Goal: Entertainment & Leisure: Consume media (video, audio)

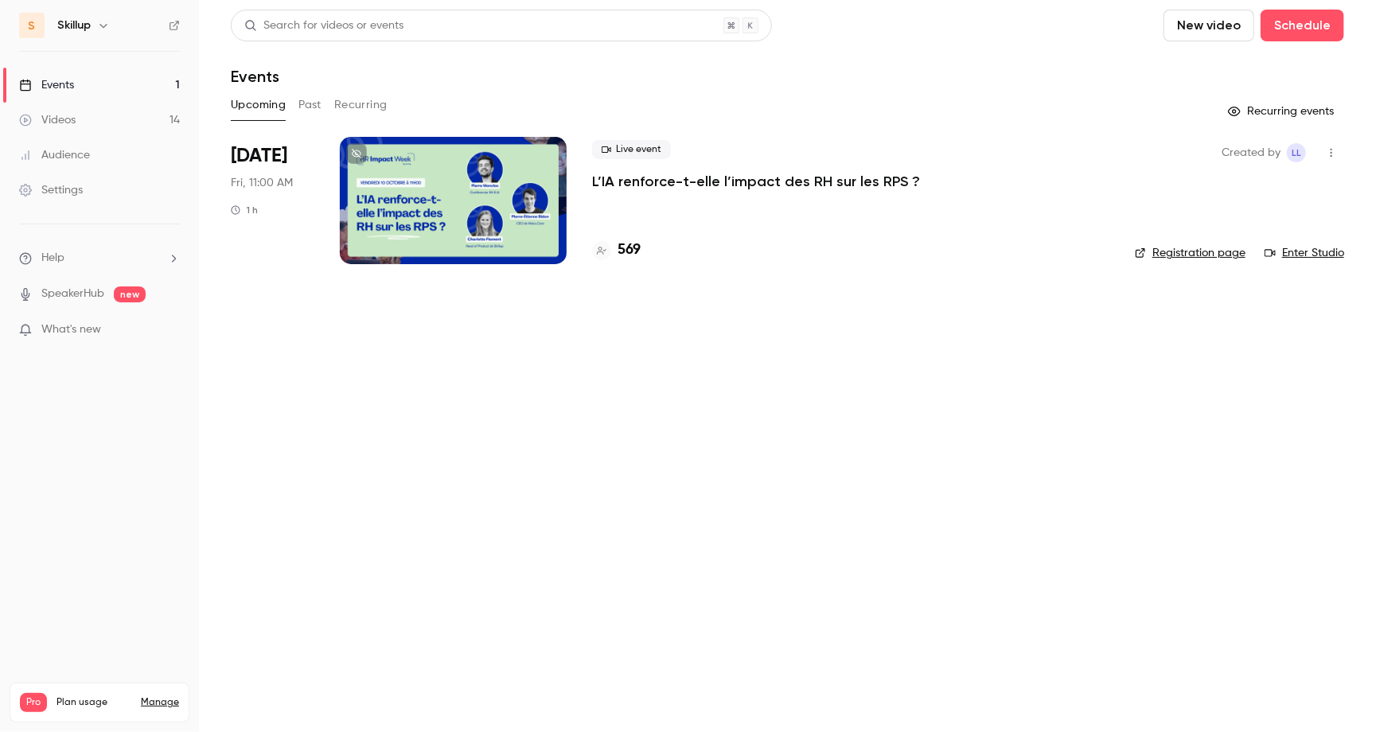
click at [76, 125] on link "Videos 14" at bounding box center [99, 120] width 199 height 35
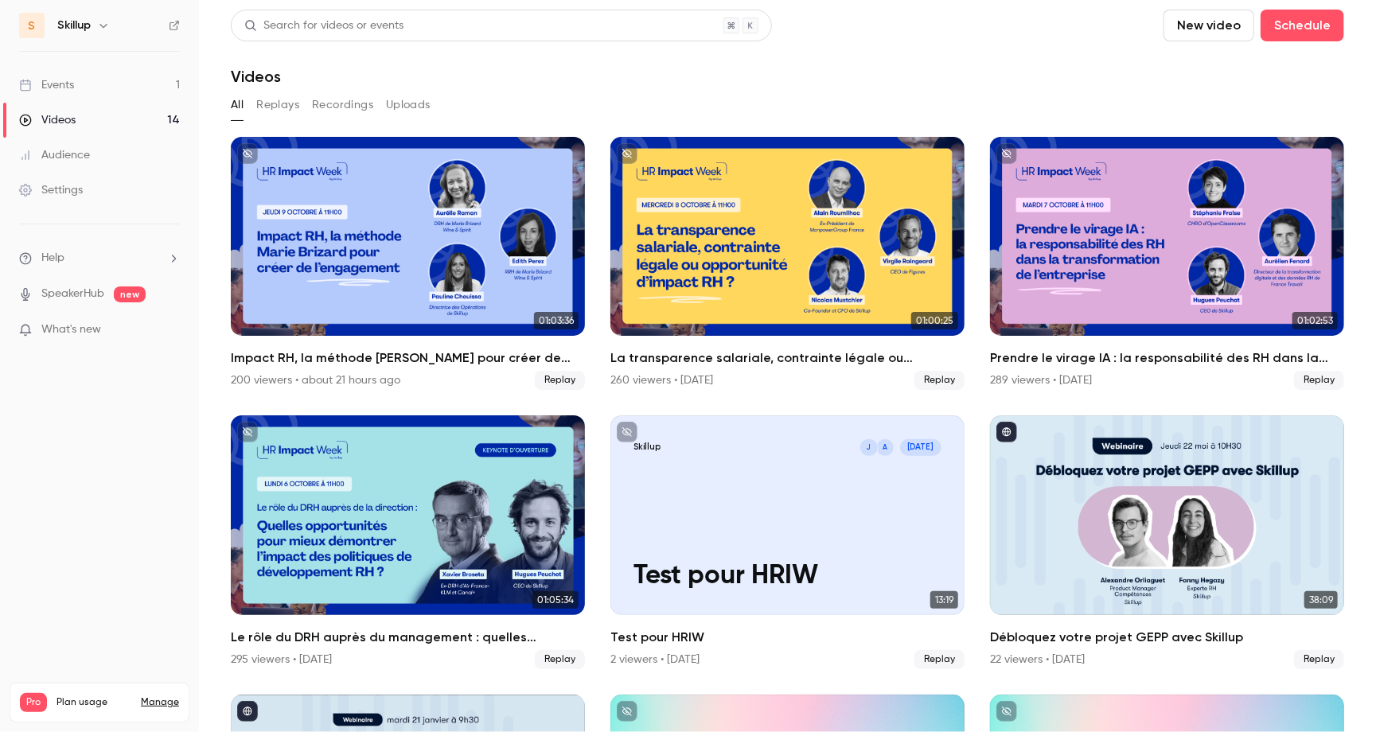
click at [111, 27] on button "button" at bounding box center [103, 25] width 19 height 19
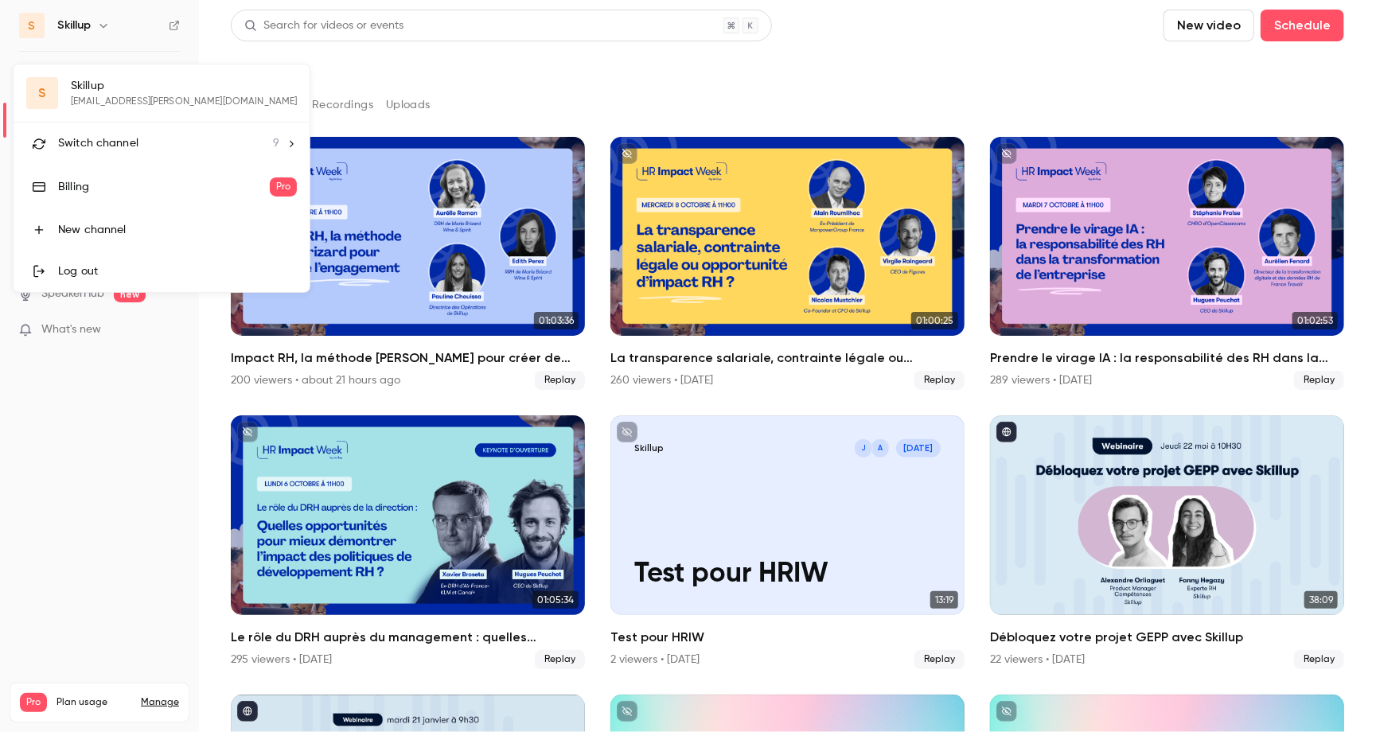
click at [137, 147] on div "Switch channel 9" at bounding box center [168, 143] width 221 height 17
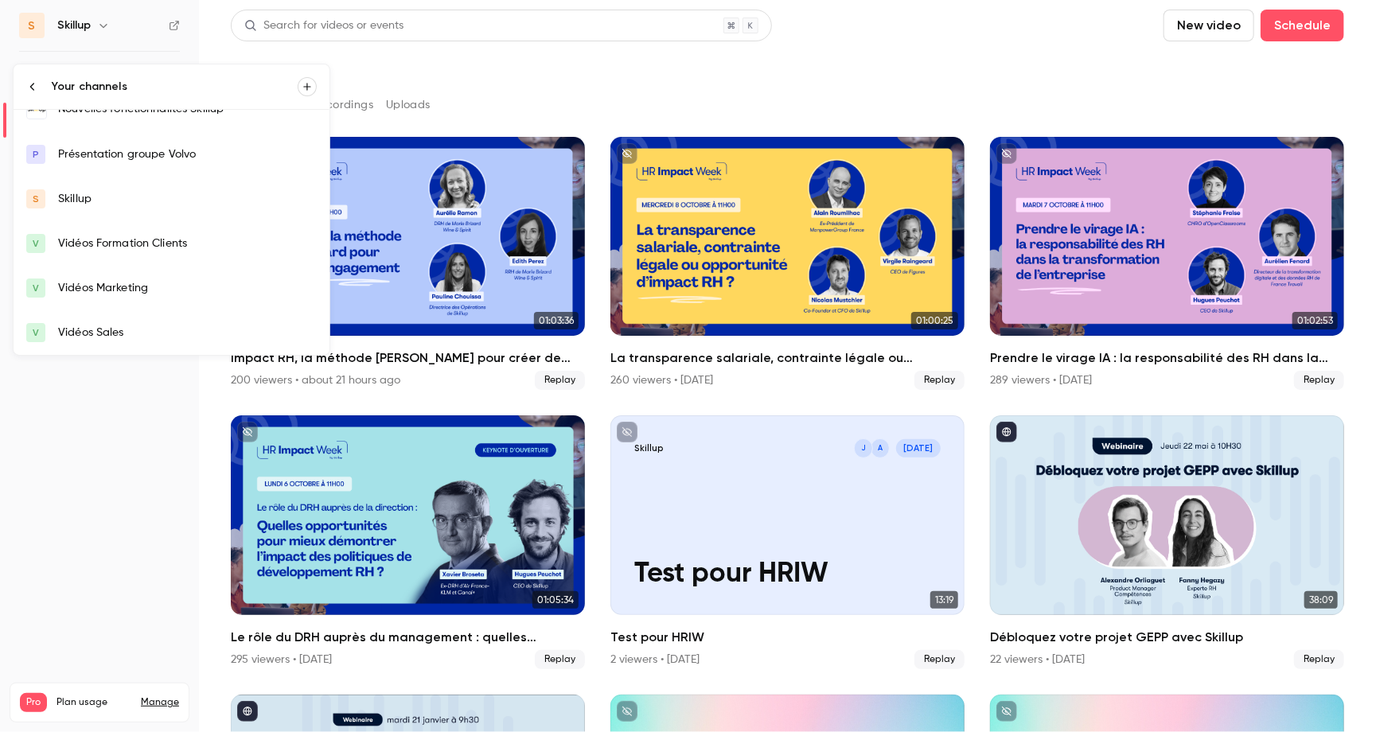
scroll to position [157, 0]
click at [124, 330] on div "Vidéos Sales" at bounding box center [187, 334] width 259 height 16
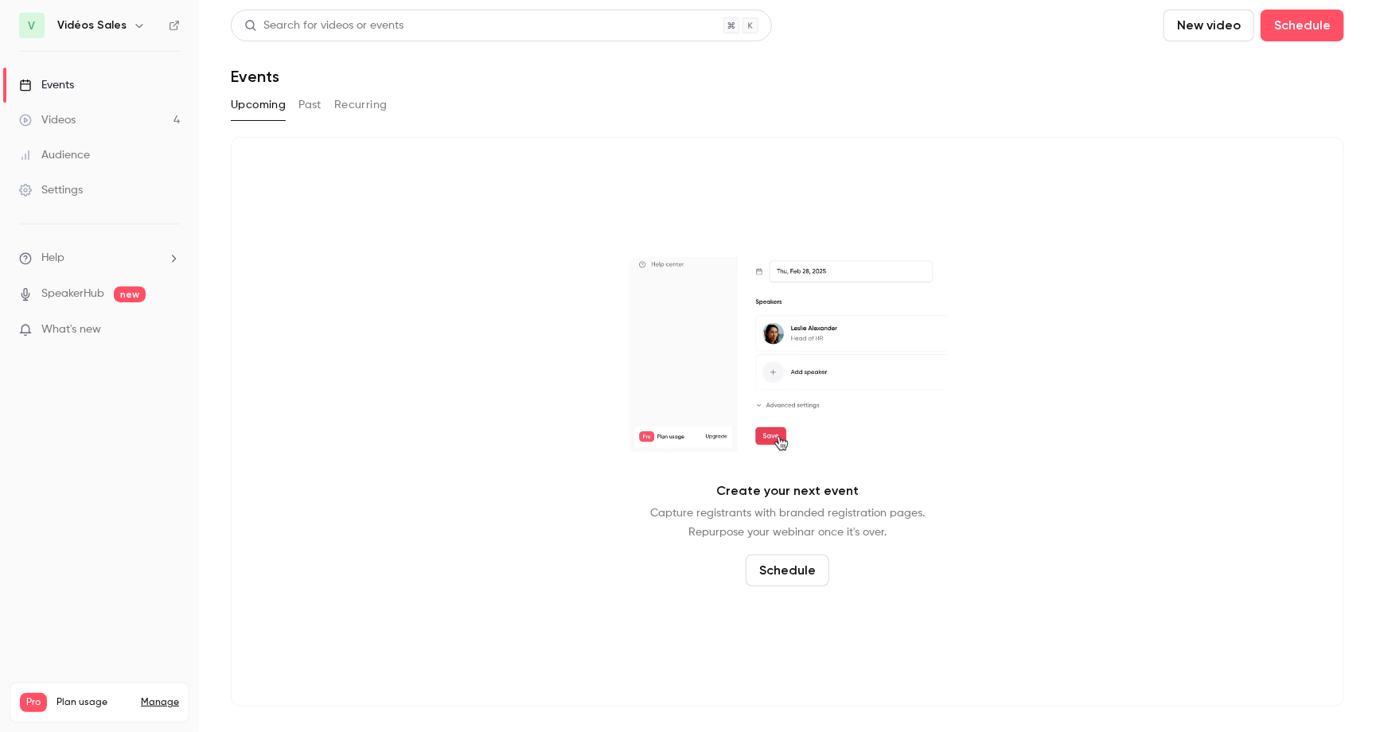
click at [314, 113] on button "Past" at bounding box center [310, 104] width 23 height 25
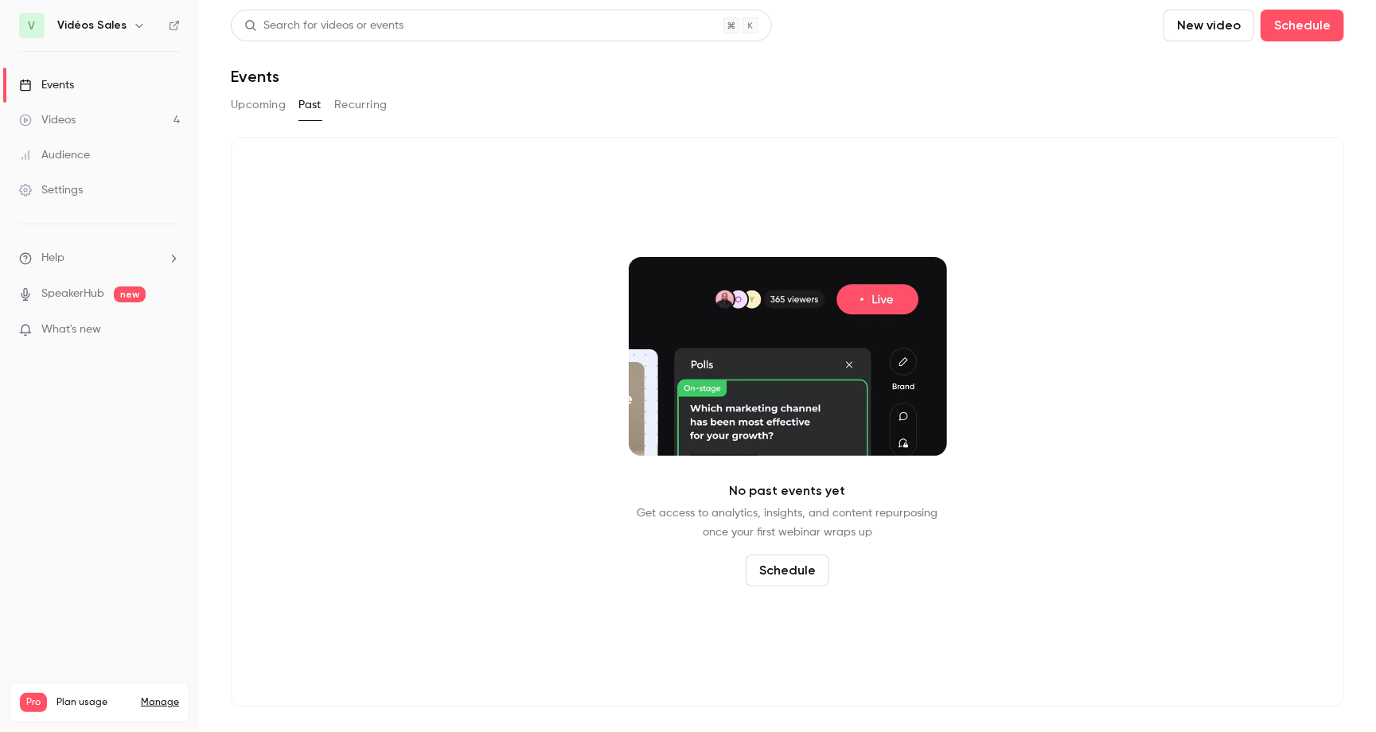
click at [113, 135] on link "Videos 4" at bounding box center [99, 120] width 199 height 35
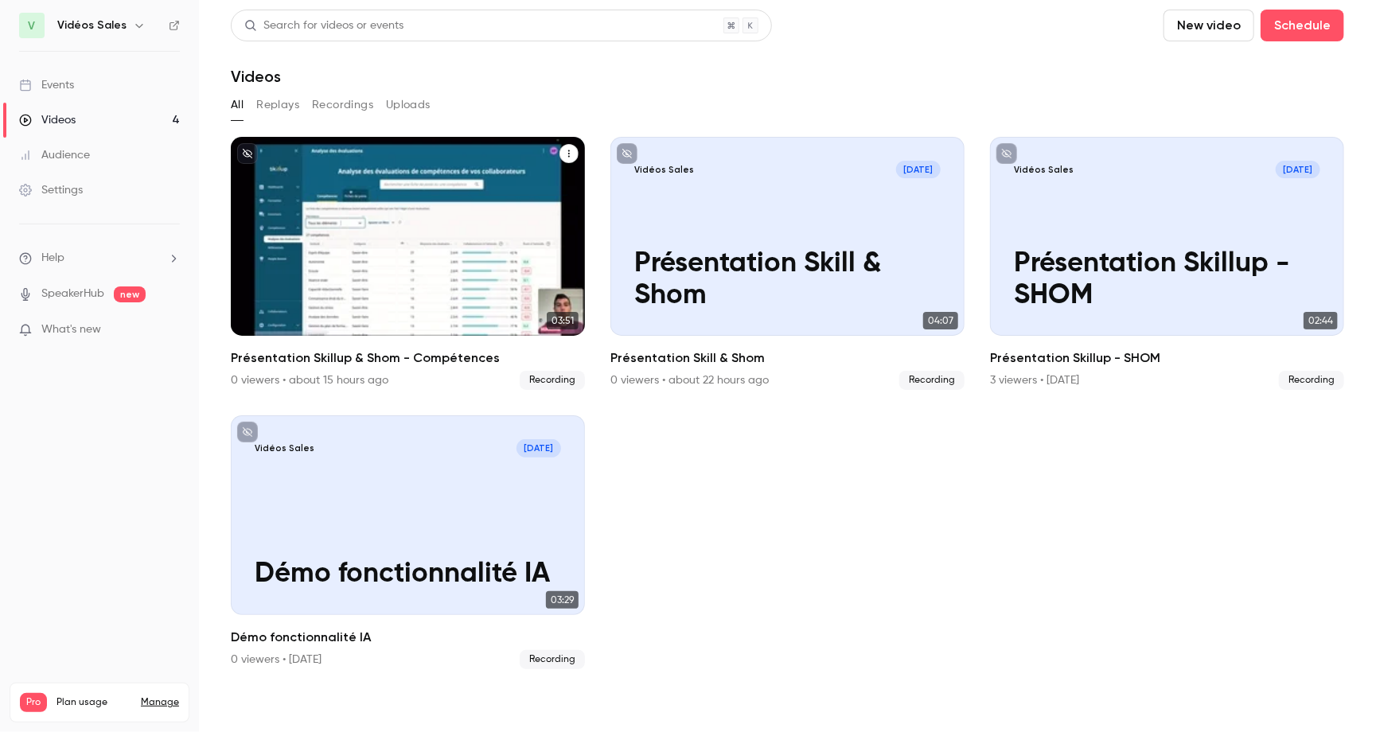
click at [500, 197] on div "Vidéos Sales [DATE] Présentation Skillup & Shom - Compétences" at bounding box center [408, 236] width 354 height 199
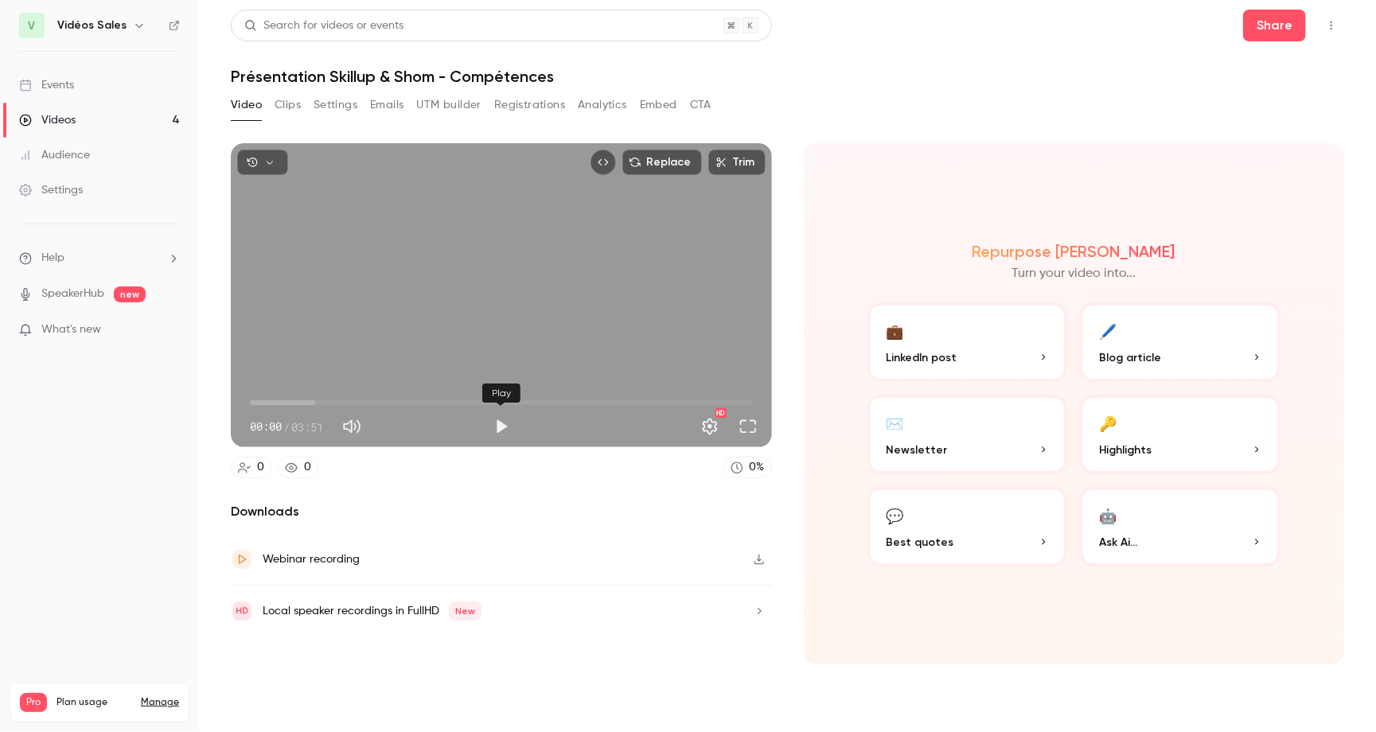
click at [496, 431] on button "Play" at bounding box center [502, 427] width 32 height 32
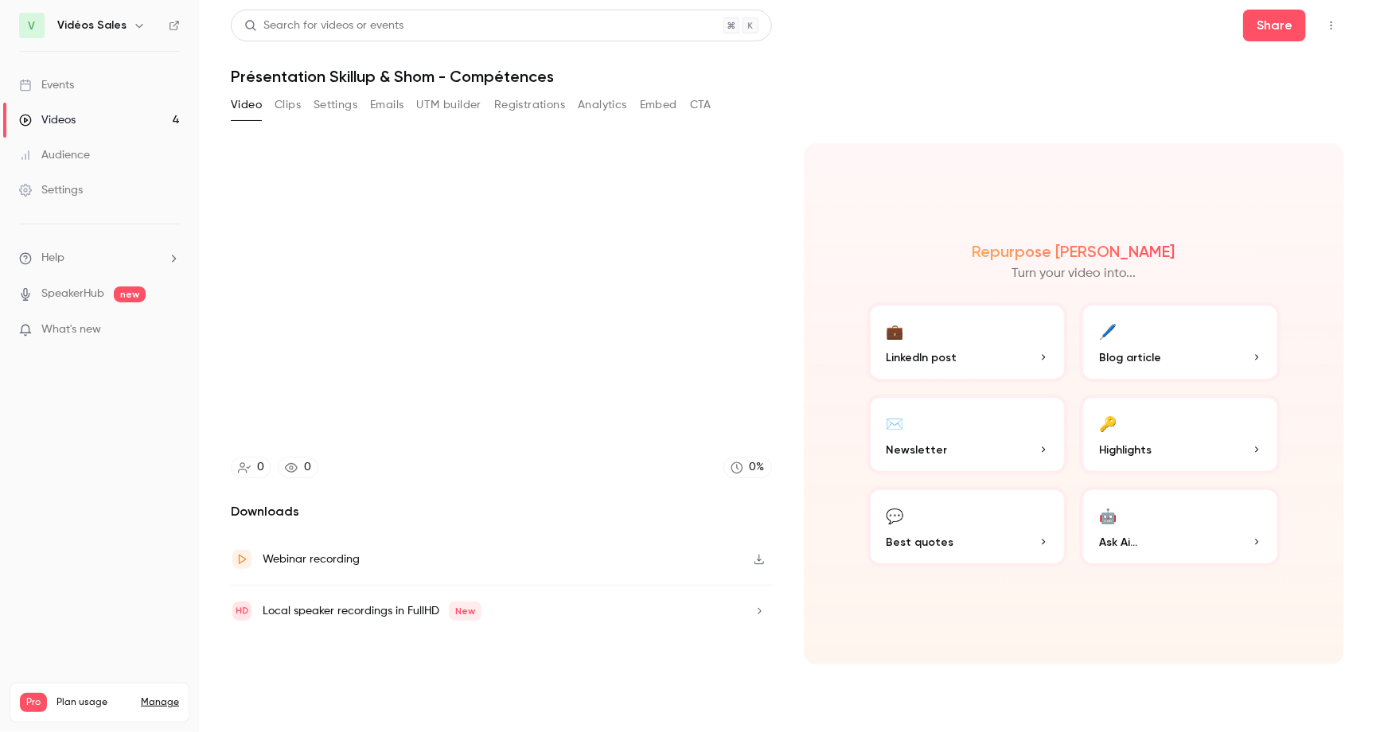
type input "***"
click at [341, 103] on button "Settings" at bounding box center [336, 104] width 44 height 25
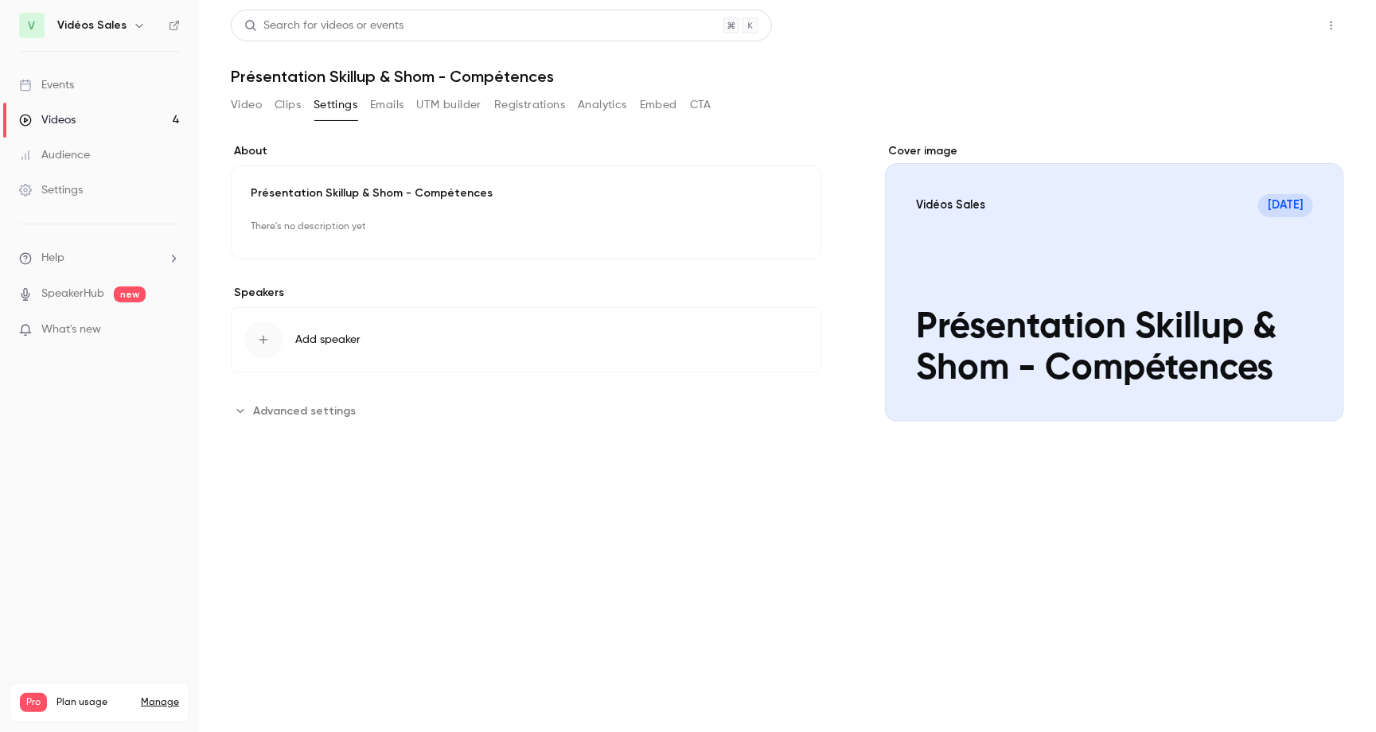
click at [1270, 23] on button "Share" at bounding box center [1274, 26] width 63 height 32
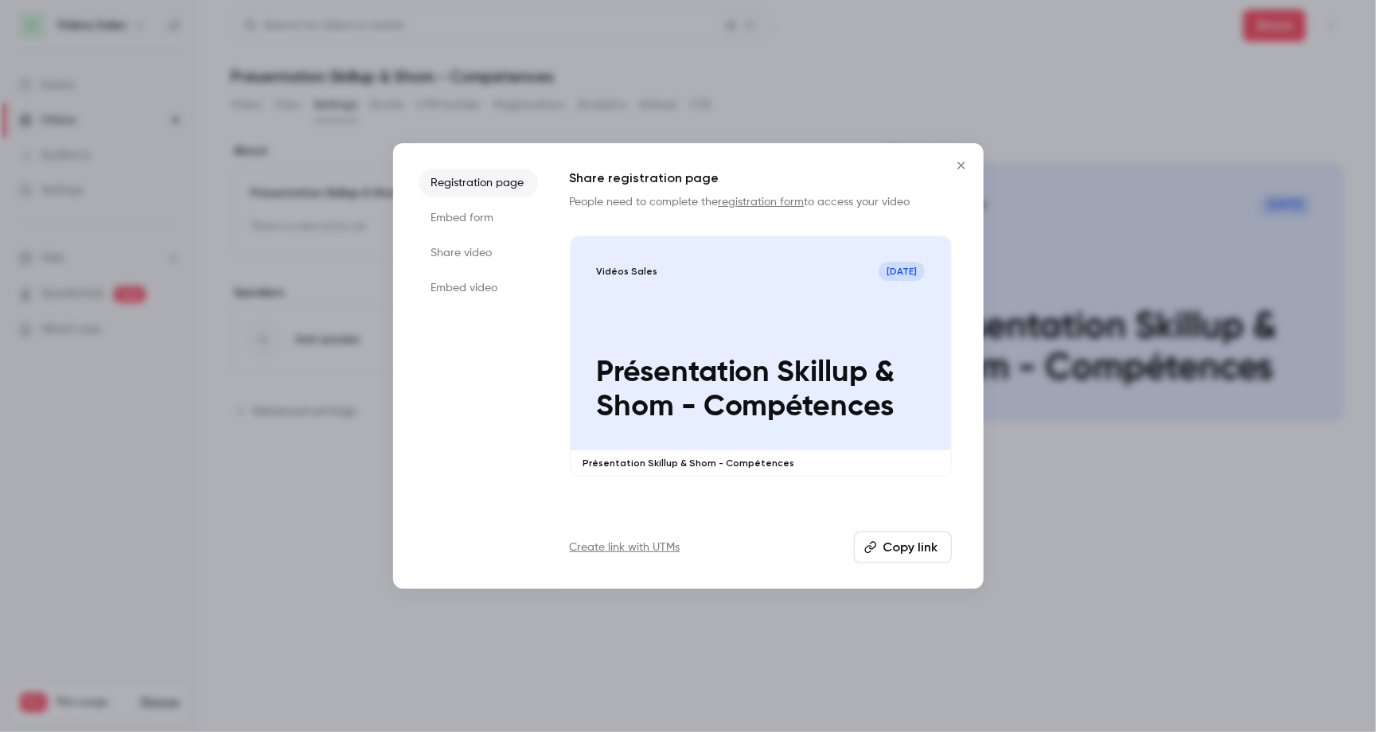
click at [448, 216] on li "Embed form" at bounding box center [478, 218] width 119 height 29
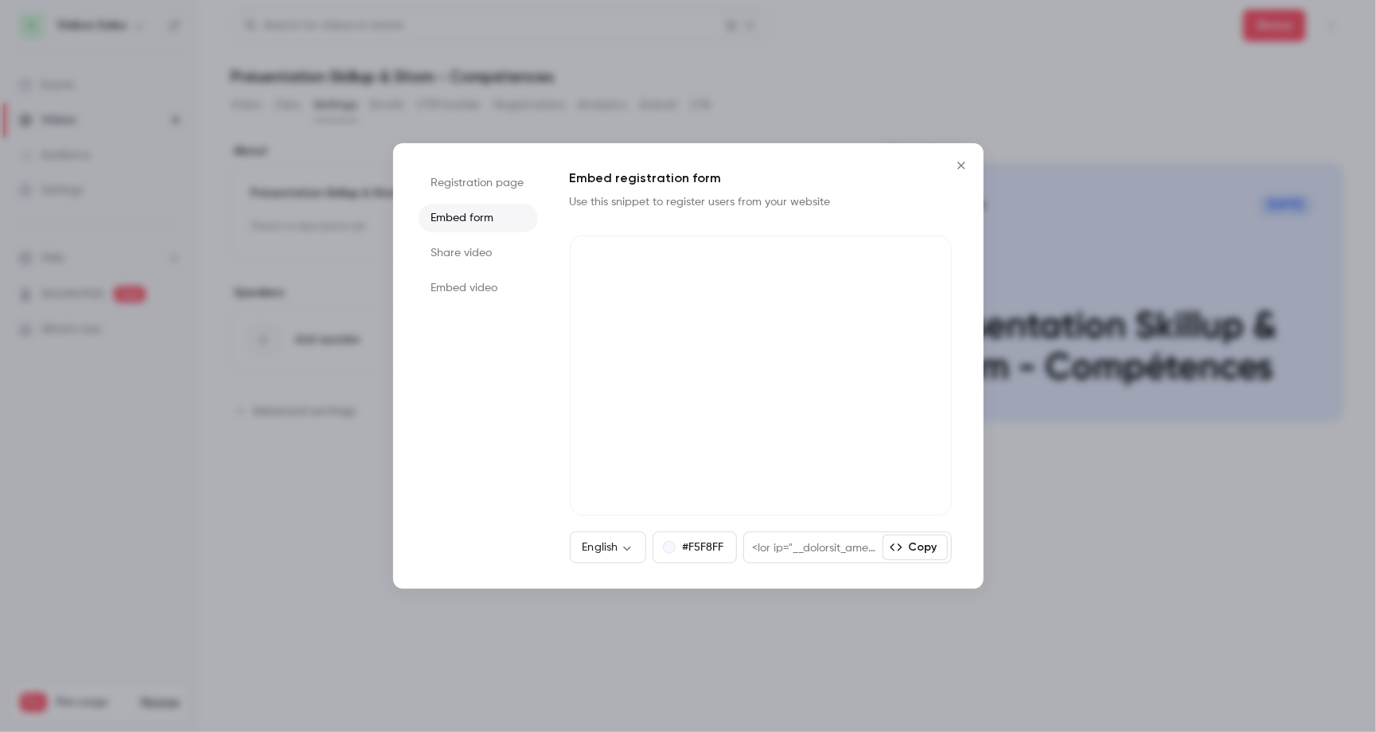
click at [466, 251] on li "Share video" at bounding box center [478, 253] width 119 height 29
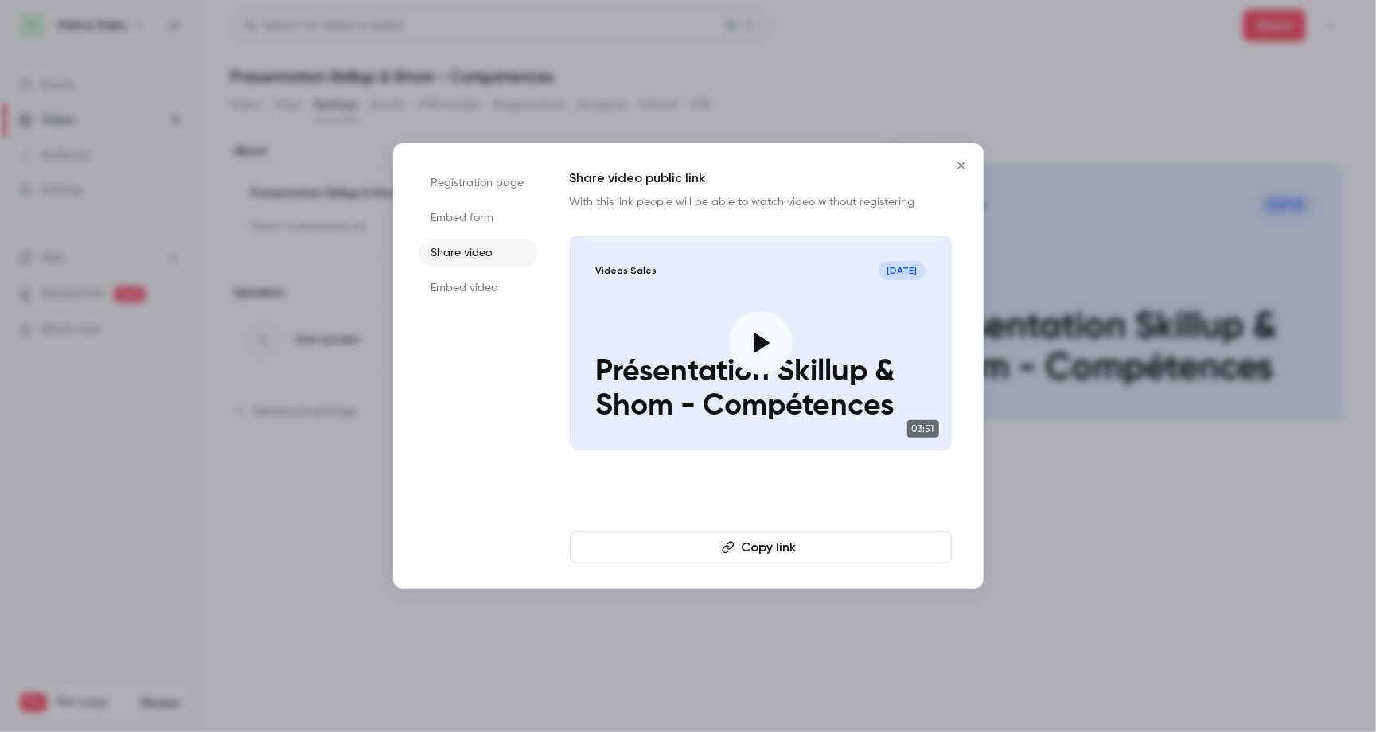
click at [470, 277] on li "Embed video" at bounding box center [478, 288] width 119 height 29
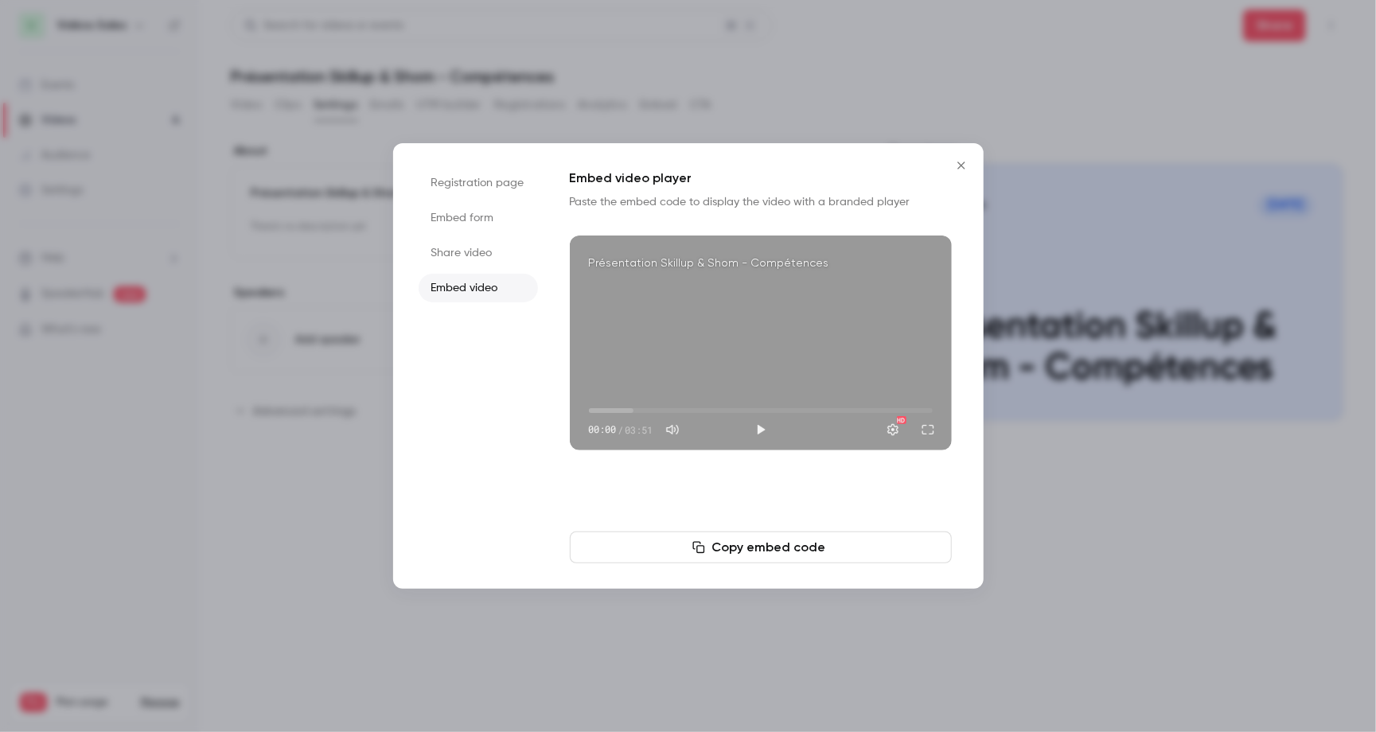
click at [961, 168] on icon "Close" at bounding box center [961, 165] width 19 height 13
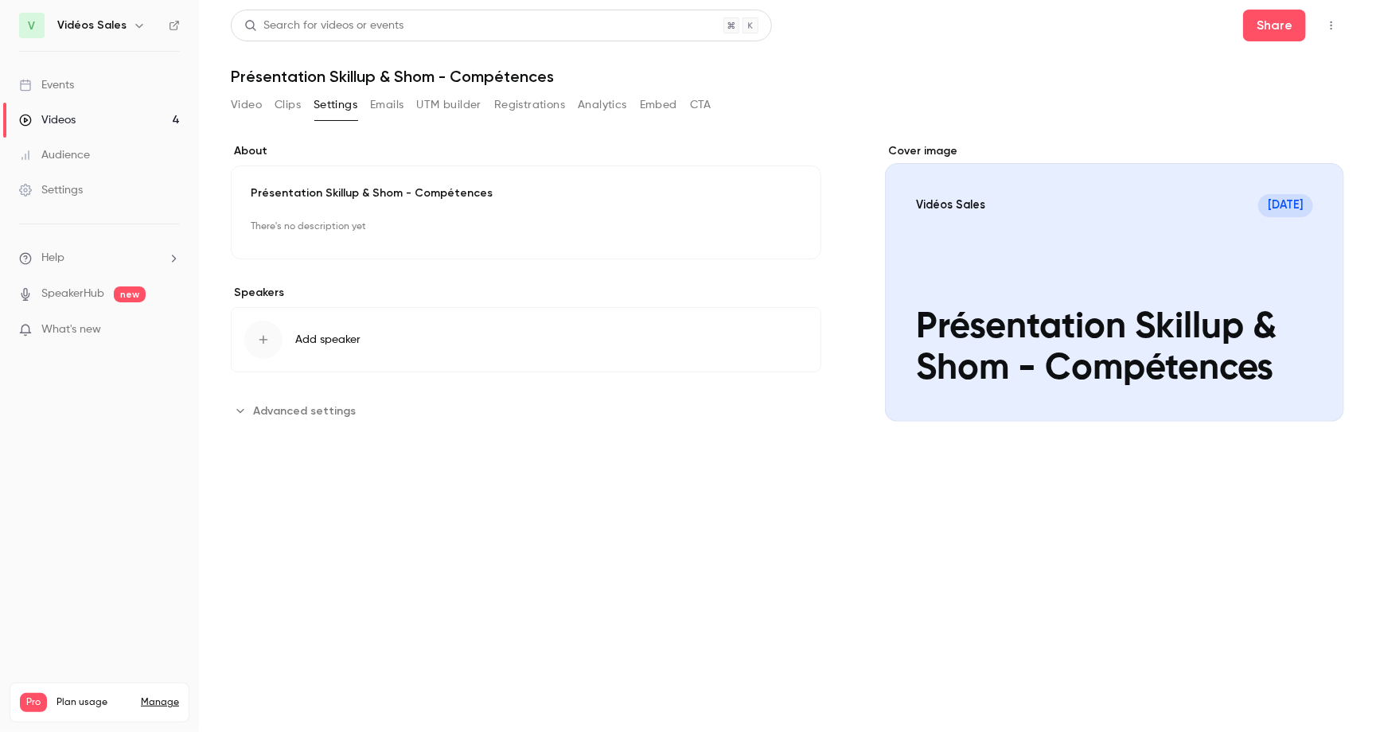
click at [601, 107] on button "Analytics" at bounding box center [602, 104] width 49 height 25
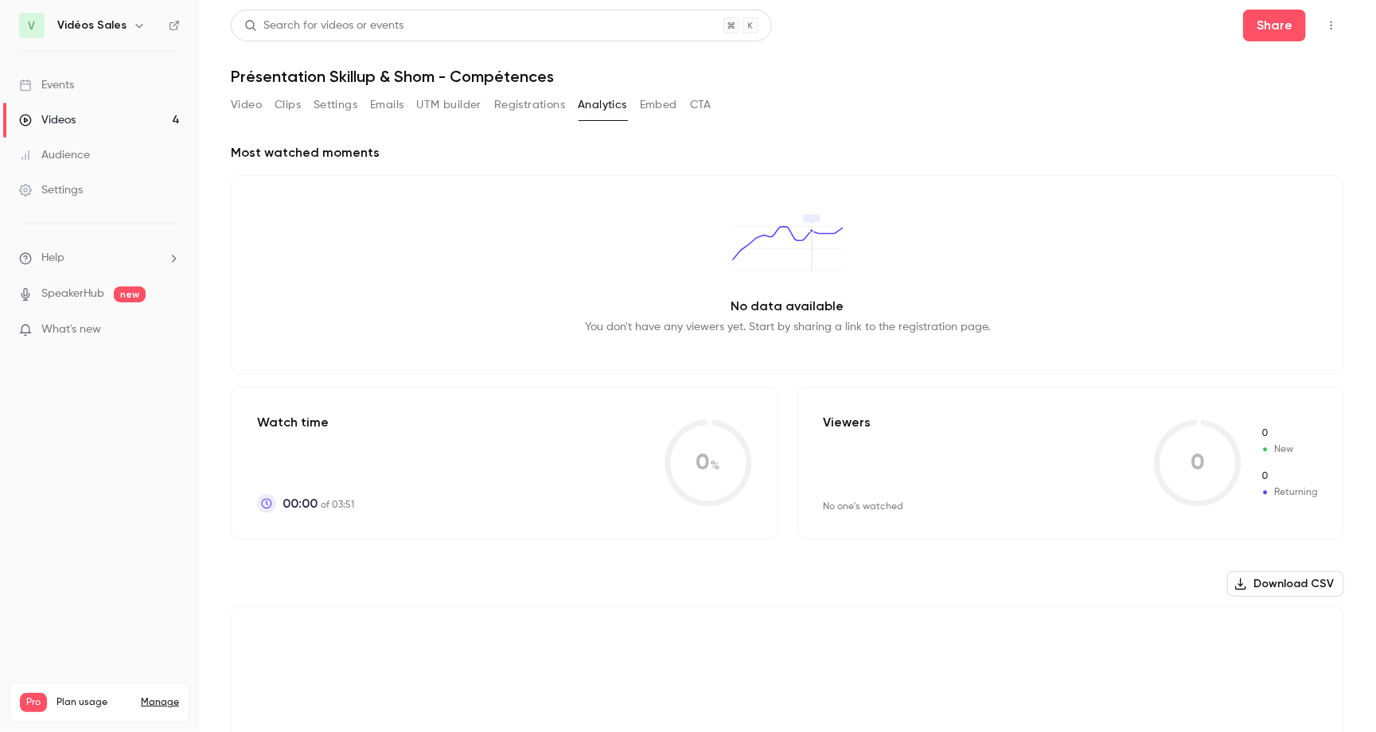
click at [646, 104] on button "Embed" at bounding box center [658, 104] width 37 height 25
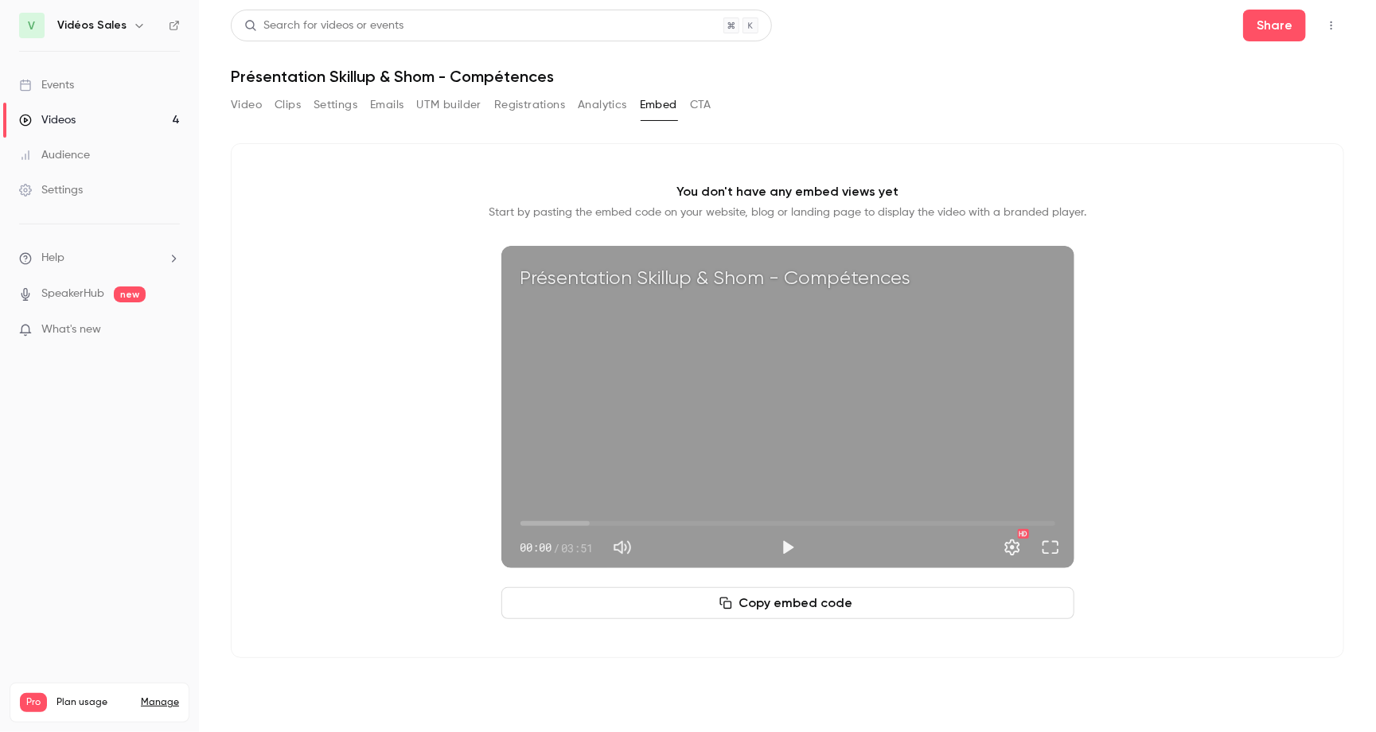
click at [704, 108] on button "CTA" at bounding box center [700, 104] width 21 height 25
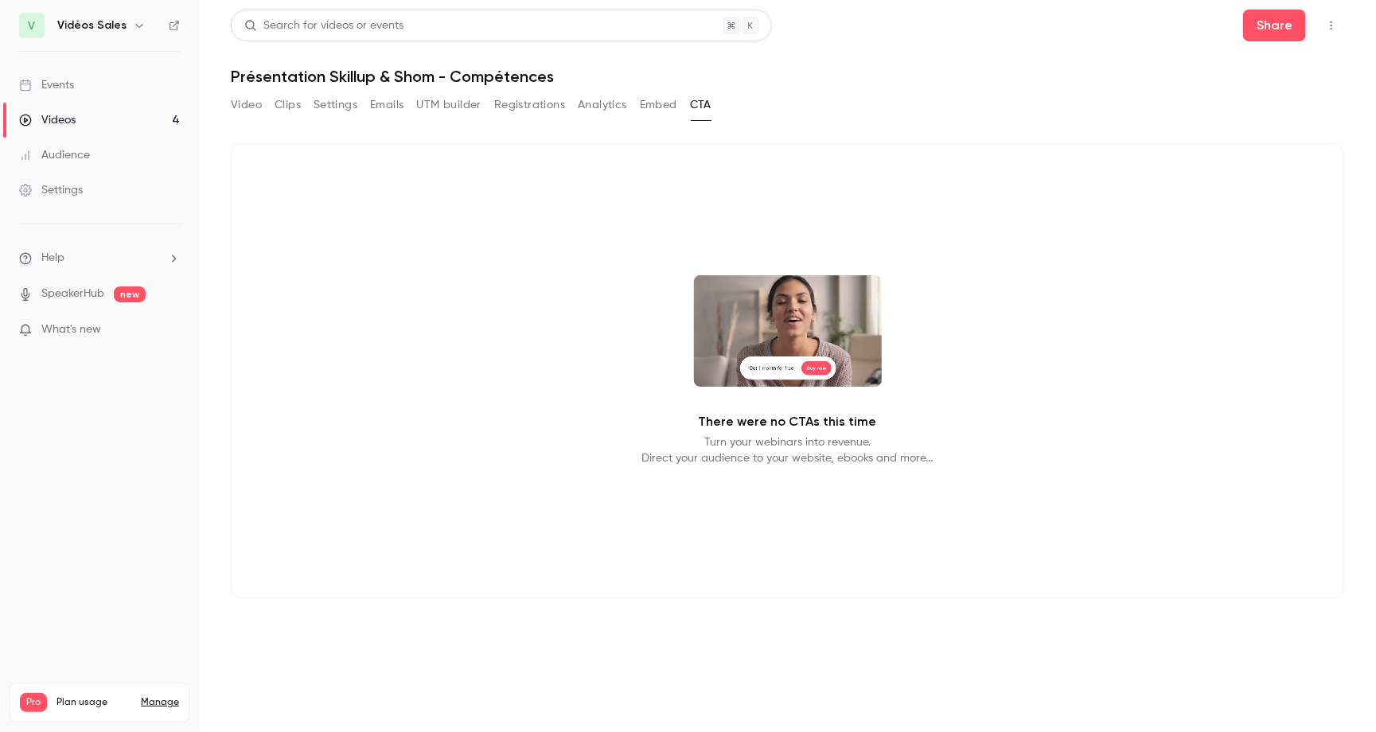
click at [511, 110] on button "Registrations" at bounding box center [529, 104] width 71 height 25
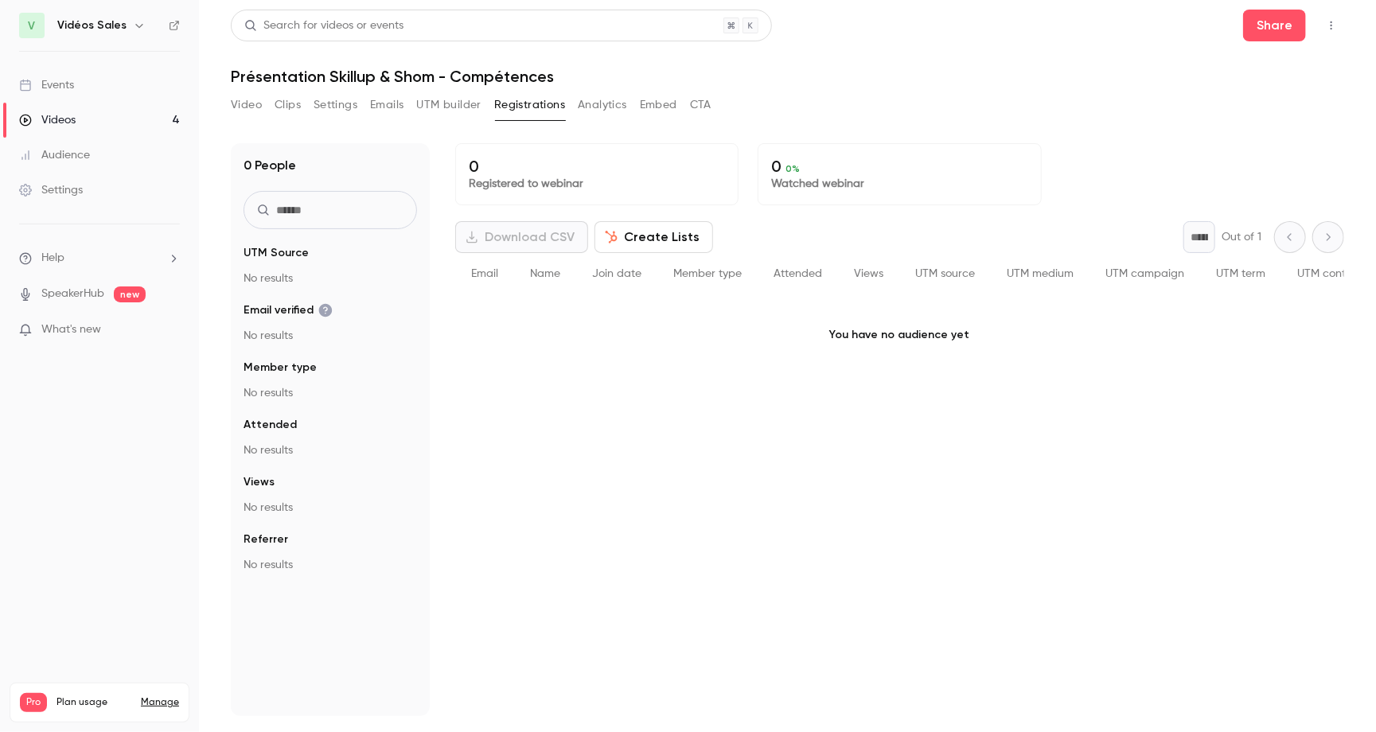
click at [338, 101] on button "Settings" at bounding box center [336, 104] width 44 height 25
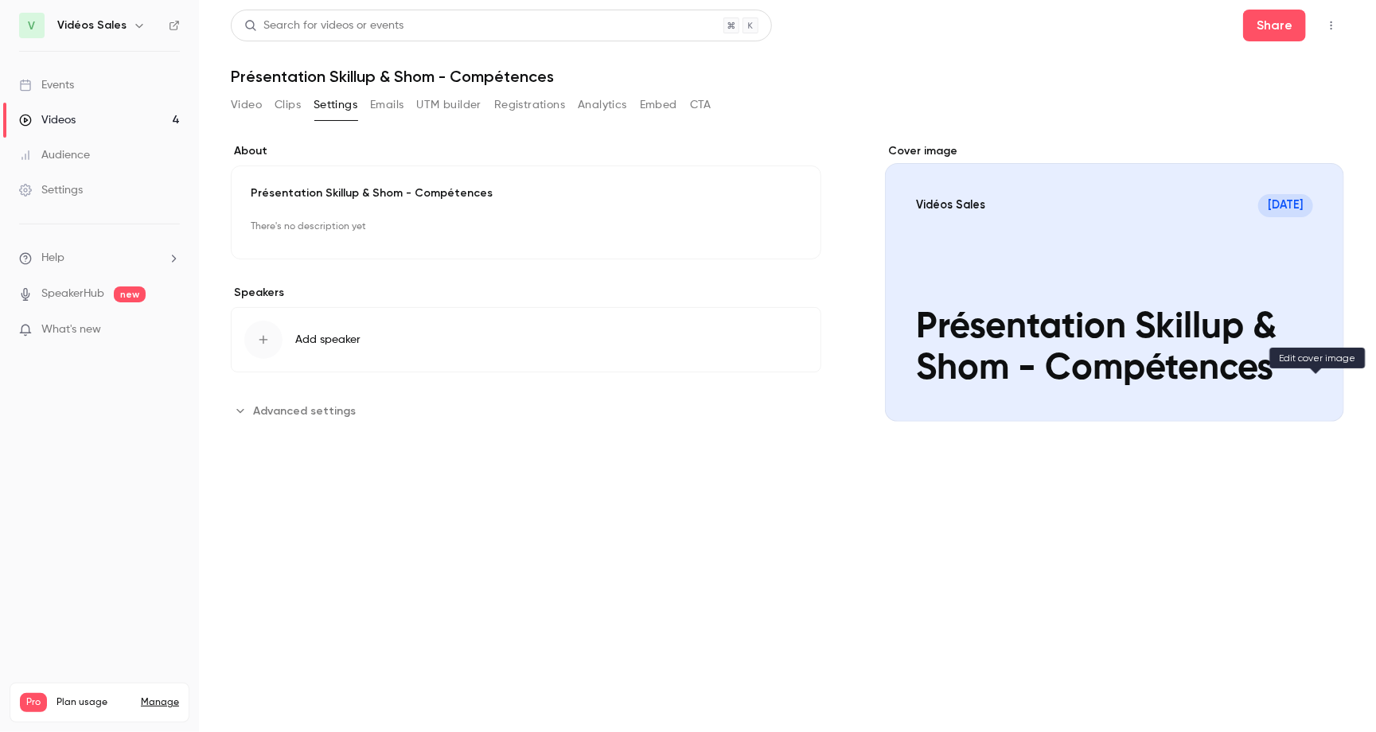
click at [1312, 394] on icon "Cover image" at bounding box center [1315, 393] width 10 height 10
click at [288, 97] on button "Clips" at bounding box center [288, 104] width 26 height 25
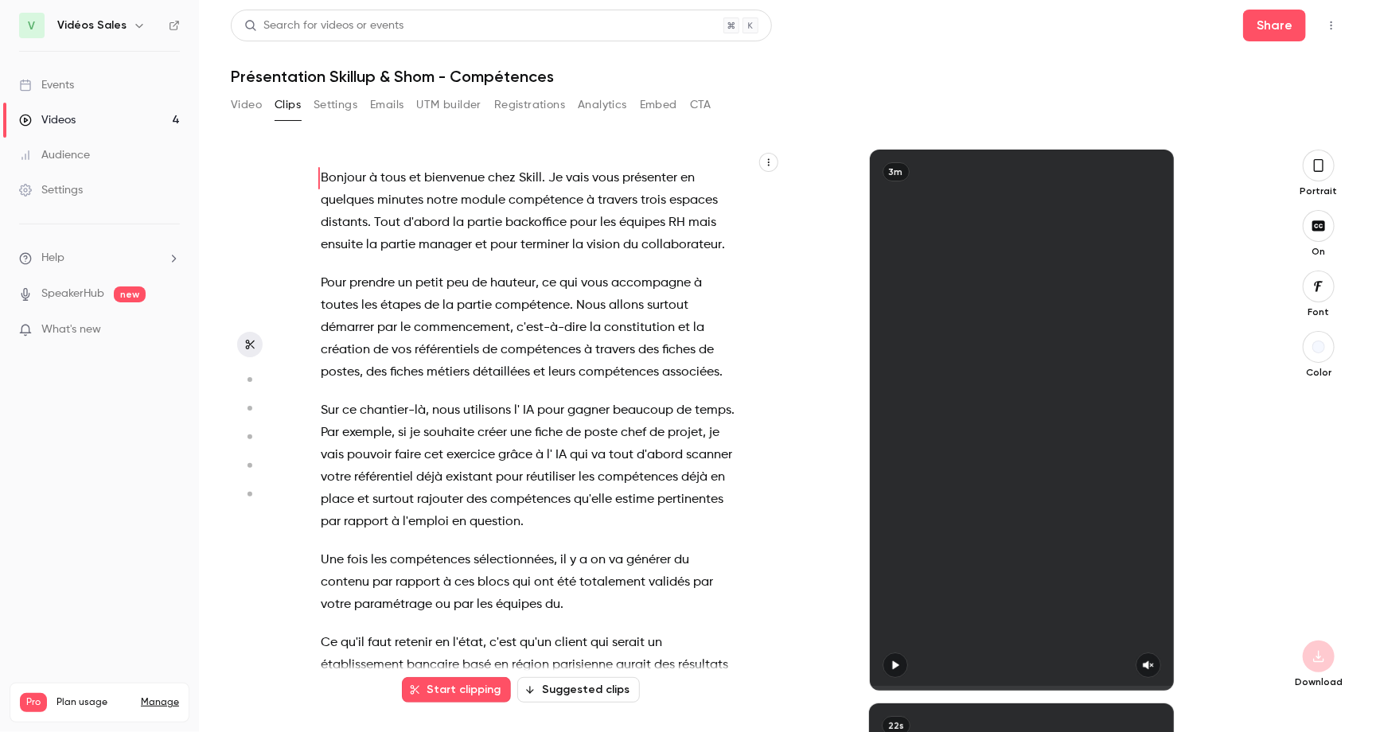
click at [252, 104] on button "Video" at bounding box center [246, 104] width 31 height 25
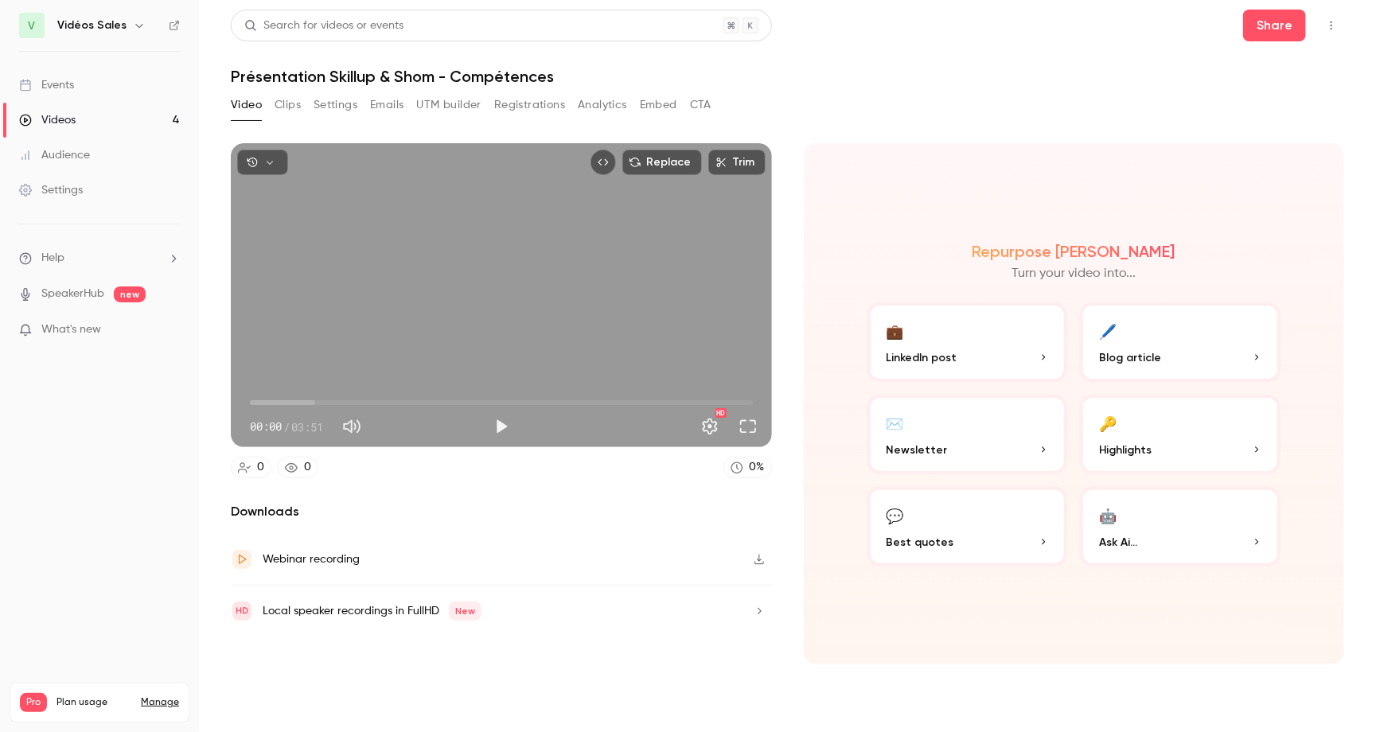
click at [759, 559] on icon "button" at bounding box center [760, 560] width 10 height 10
